Goal: Transaction & Acquisition: Obtain resource

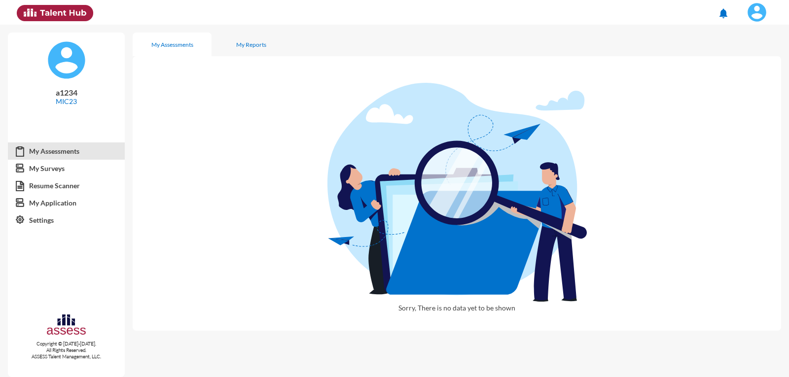
click at [761, 17] on img at bounding box center [757, 12] width 20 height 20
click at [758, 90] on link "Logout" at bounding box center [747, 90] width 52 height 19
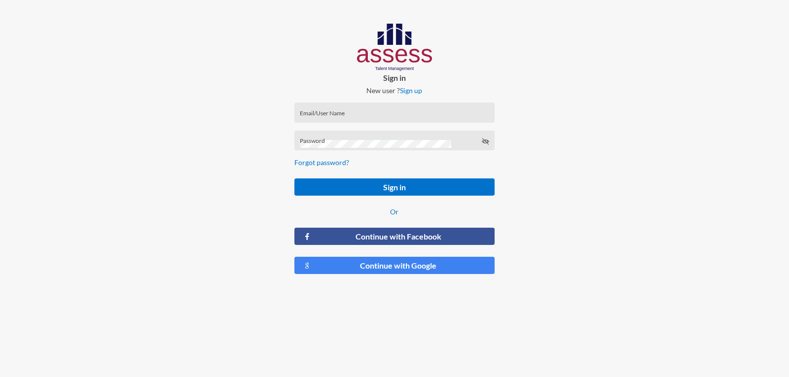
click at [408, 109] on div "Email/User Name" at bounding box center [394, 115] width 189 height 15
type input "a1234"
click at [294, 179] on button "Sign in" at bounding box center [394, 187] width 200 height 17
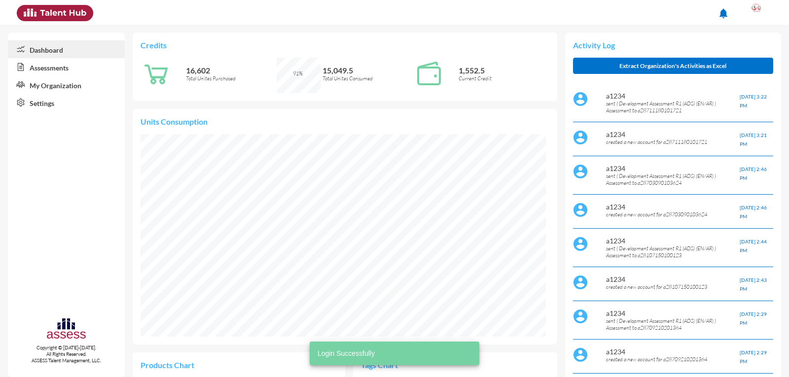
scroll to position [92, 195]
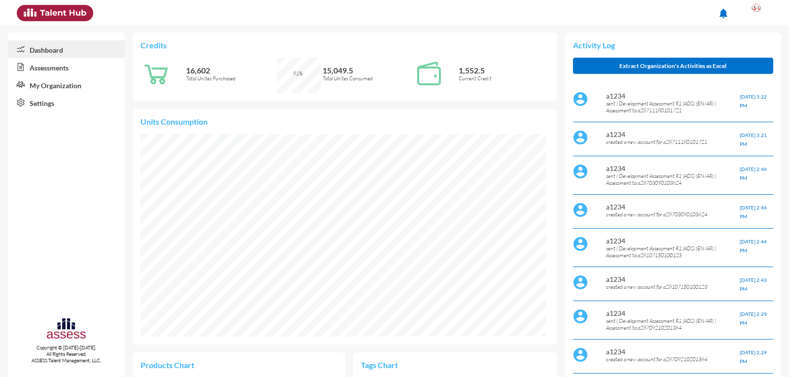
click at [47, 71] on link "Assessments" at bounding box center [66, 67] width 117 height 18
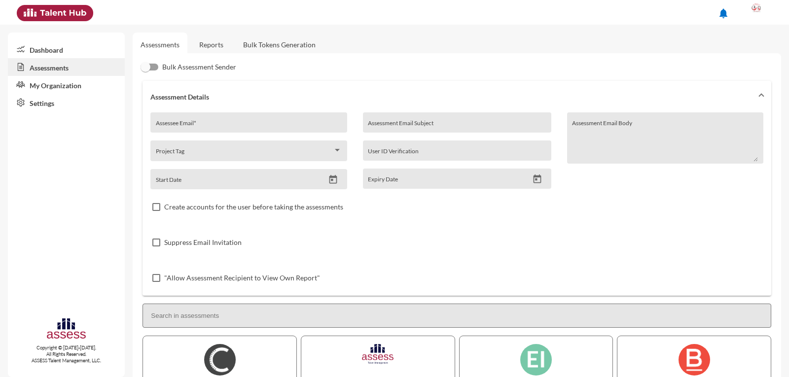
click at [221, 43] on link "Reports" at bounding box center [211, 45] width 40 height 24
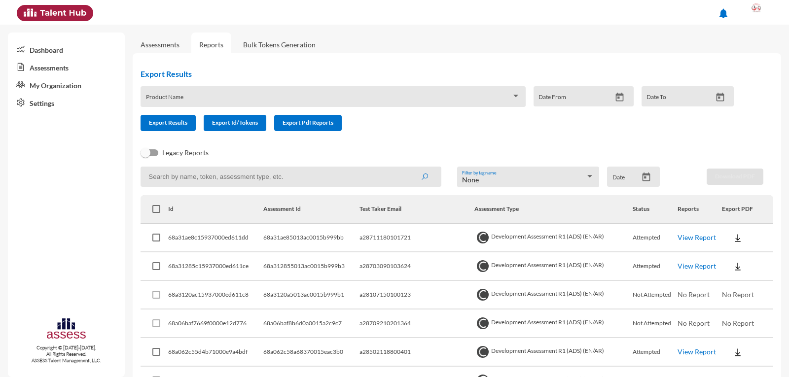
click at [174, 93] on div "Product Name" at bounding box center [333, 99] width 374 height 15
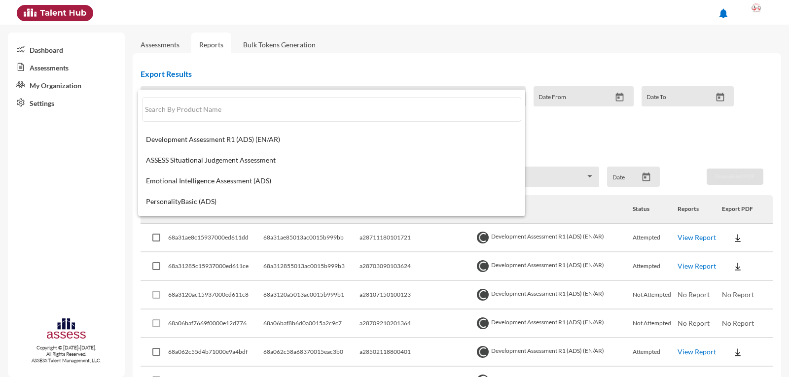
click at [509, 60] on div at bounding box center [394, 188] width 789 height 377
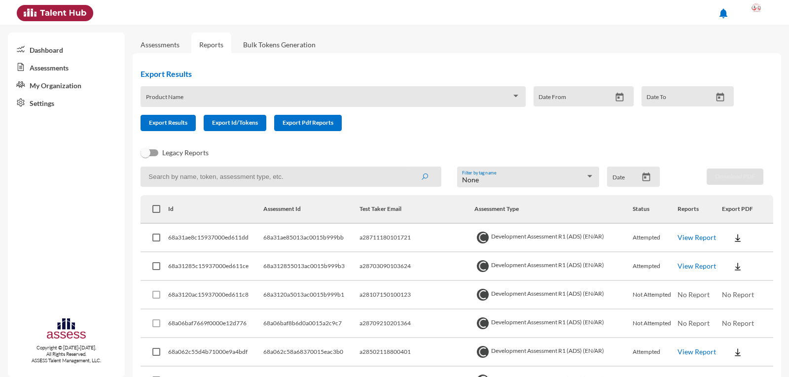
click at [219, 181] on input at bounding box center [291, 177] width 300 height 20
click at [182, 182] on input at bounding box center [291, 177] width 300 height 20
click at [409, 168] on button "submit" at bounding box center [425, 177] width 32 height 18
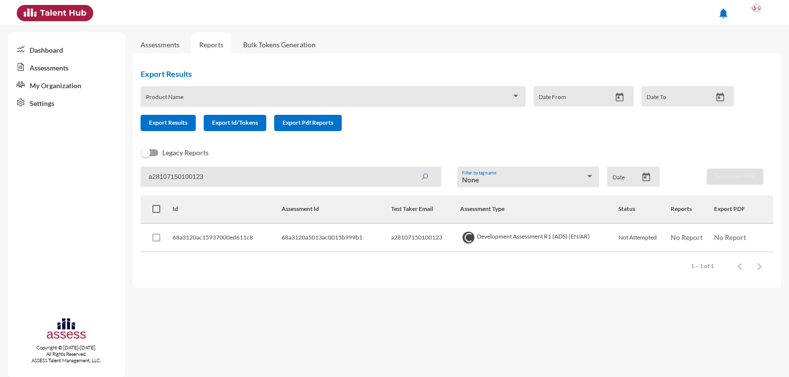
drag, startPoint x: 207, startPoint y: 177, endPoint x: 152, endPoint y: 181, distance: 55.4
click at [152, 181] on input "a28107150100123" at bounding box center [291, 177] width 300 height 20
click at [409, 168] on button "submit" at bounding box center [425, 177] width 32 height 18
click at [735, 238] on button at bounding box center [730, 238] width 32 height 18
click at [734, 259] on button "OCM / EN" at bounding box center [751, 256] width 75 height 19
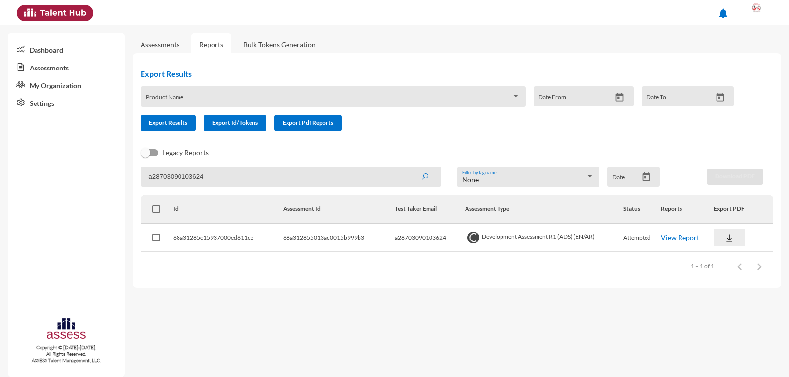
click at [733, 238] on img at bounding box center [730, 238] width 10 height 10
click at [758, 295] on button "Personality / EN" at bounding box center [751, 293] width 75 height 19
drag, startPoint x: 222, startPoint y: 175, endPoint x: 154, endPoint y: 175, distance: 68.1
click at [154, 175] on input "a28703090103624" at bounding box center [291, 177] width 300 height 20
type input "a28711180101721"
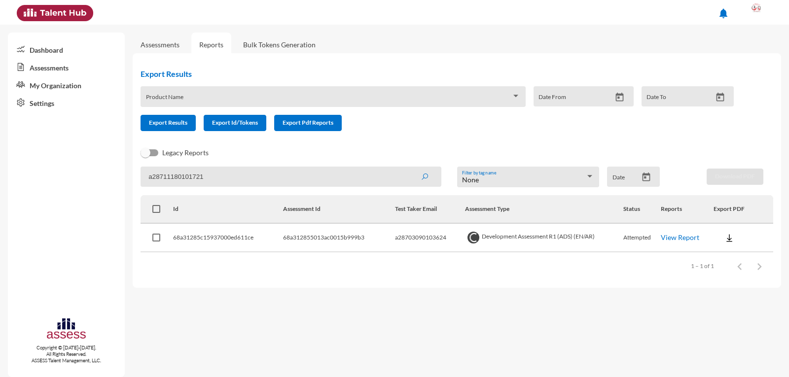
click at [409, 168] on button "submit" at bounding box center [425, 177] width 32 height 18
click at [733, 238] on img at bounding box center [730, 238] width 10 height 10
click at [740, 259] on button "OCM / EN" at bounding box center [751, 256] width 76 height 19
click at [731, 240] on img at bounding box center [730, 238] width 10 height 10
click at [753, 288] on button "Personality / EN" at bounding box center [751, 293] width 76 height 19
